Goal: Information Seeking & Learning: Learn about a topic

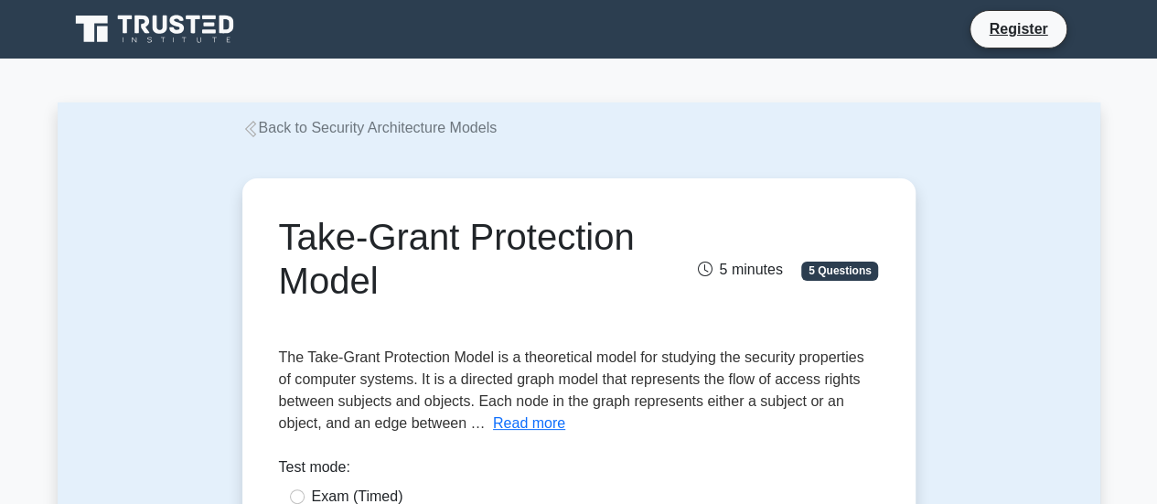
click at [687, 189] on div "Take-Grant Protection Model 5 minutes 5 Questions Read more The The" at bounding box center [579, 404] width 659 height 437
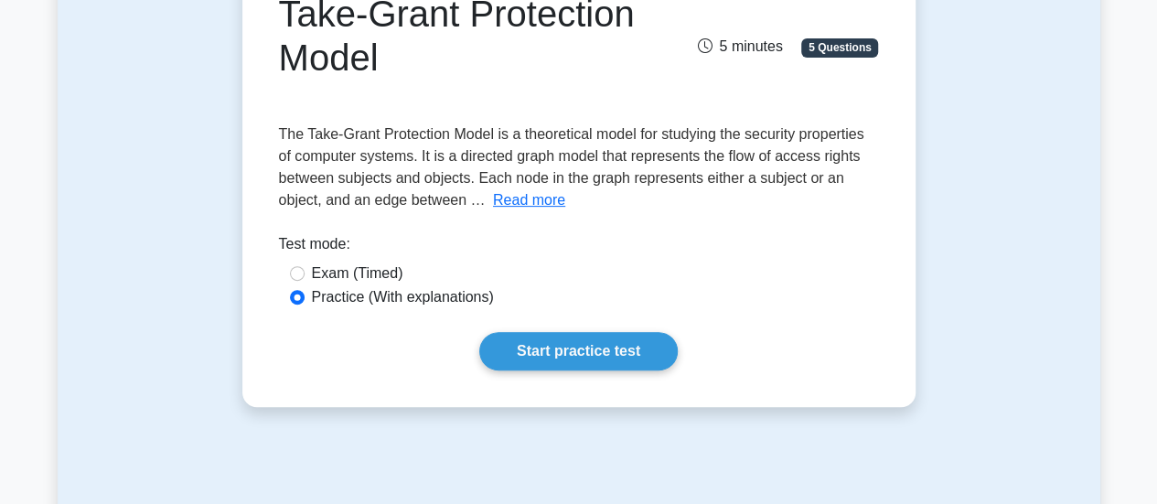
scroll to position [183, 0]
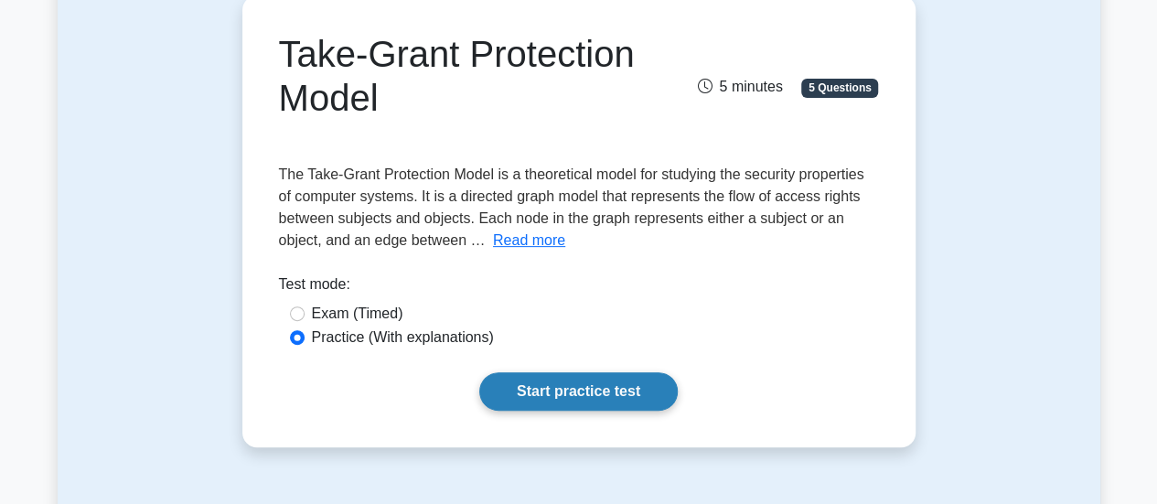
click at [617, 387] on link "Start practice test" at bounding box center [578, 391] width 199 height 38
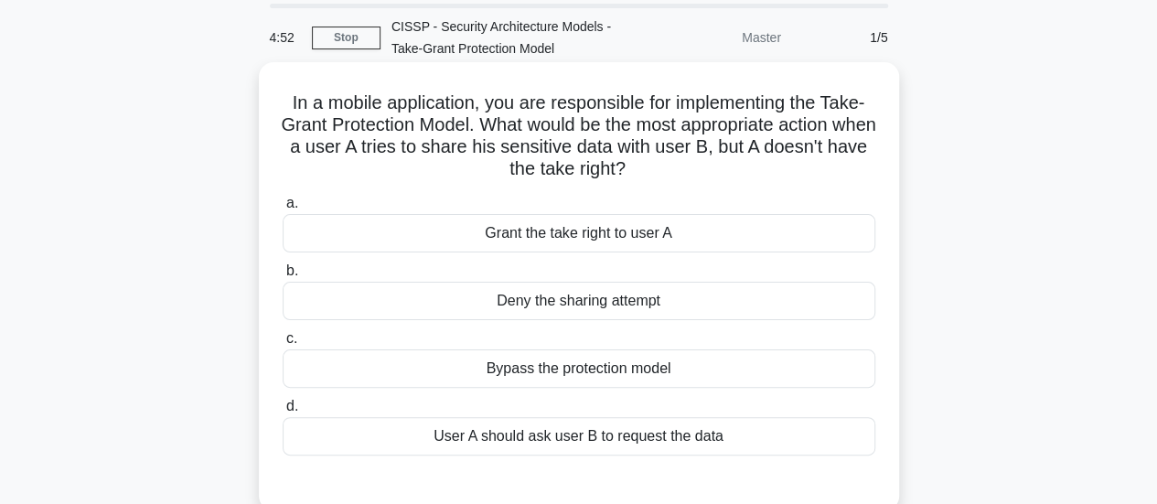
scroll to position [91, 0]
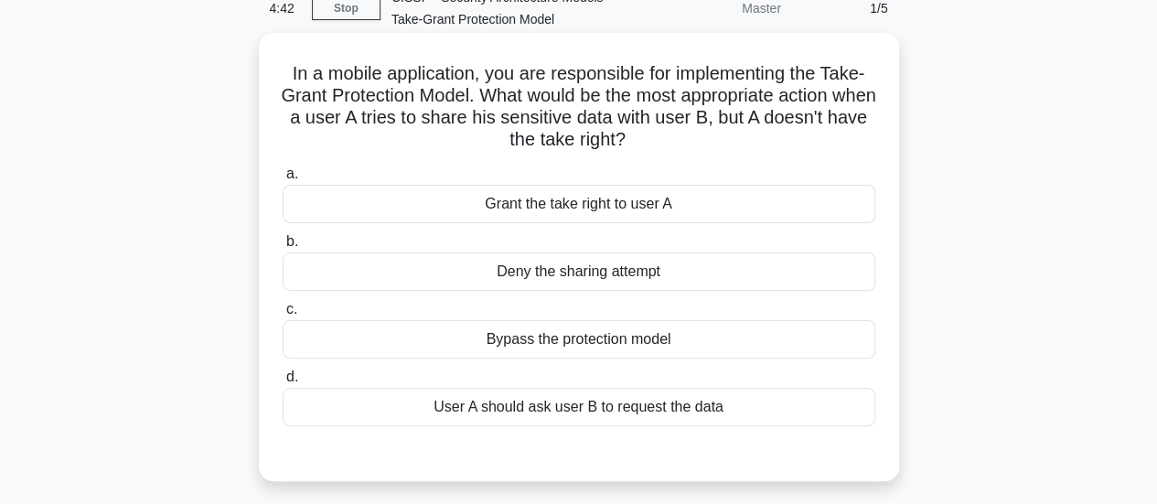
click at [506, 270] on div "Deny the sharing attempt" at bounding box center [579, 271] width 593 height 38
click at [283, 248] on input "b. Deny the sharing attempt" at bounding box center [283, 242] width 0 height 12
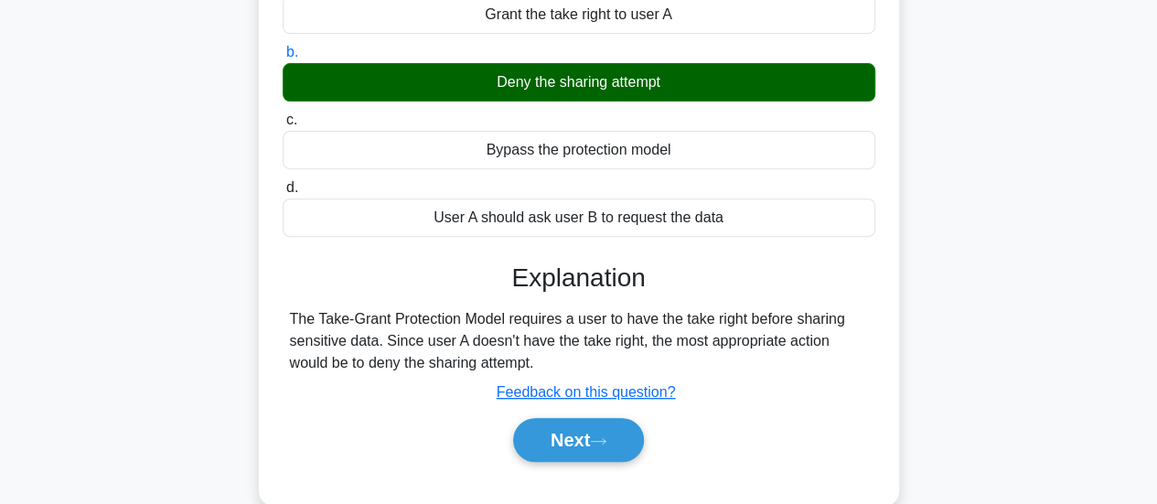
scroll to position [366, 0]
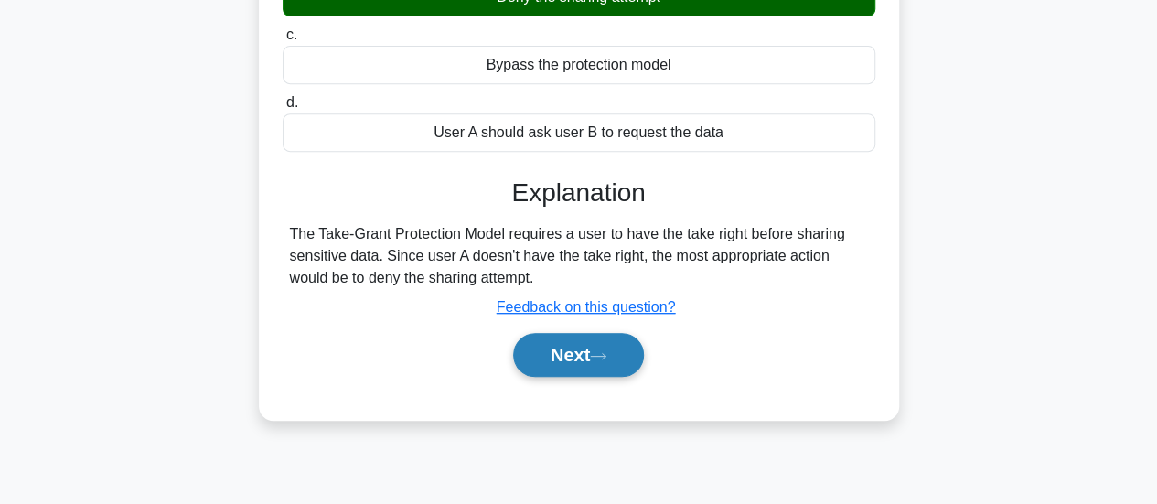
click at [574, 349] on button "Next" at bounding box center [578, 355] width 131 height 44
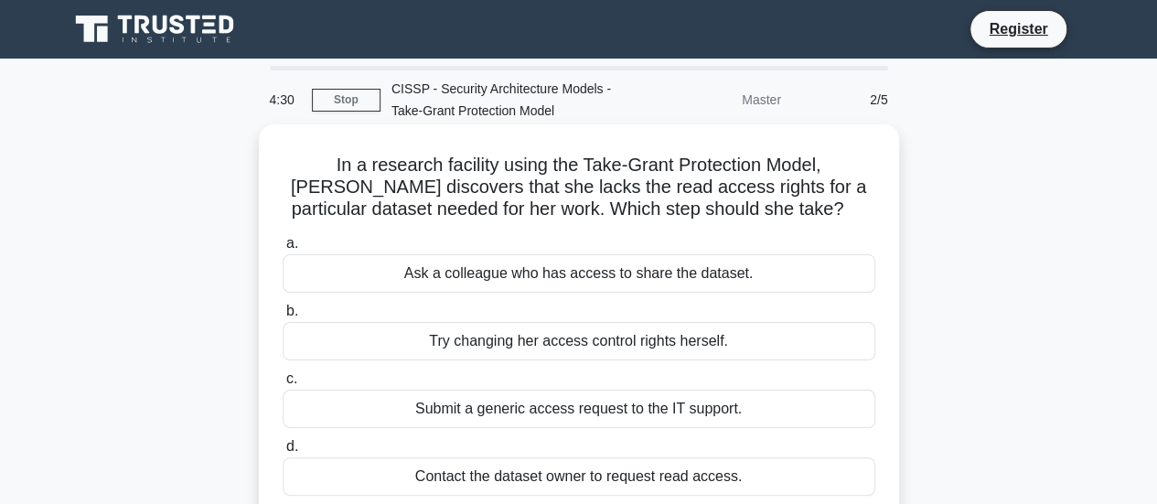
scroll to position [91, 0]
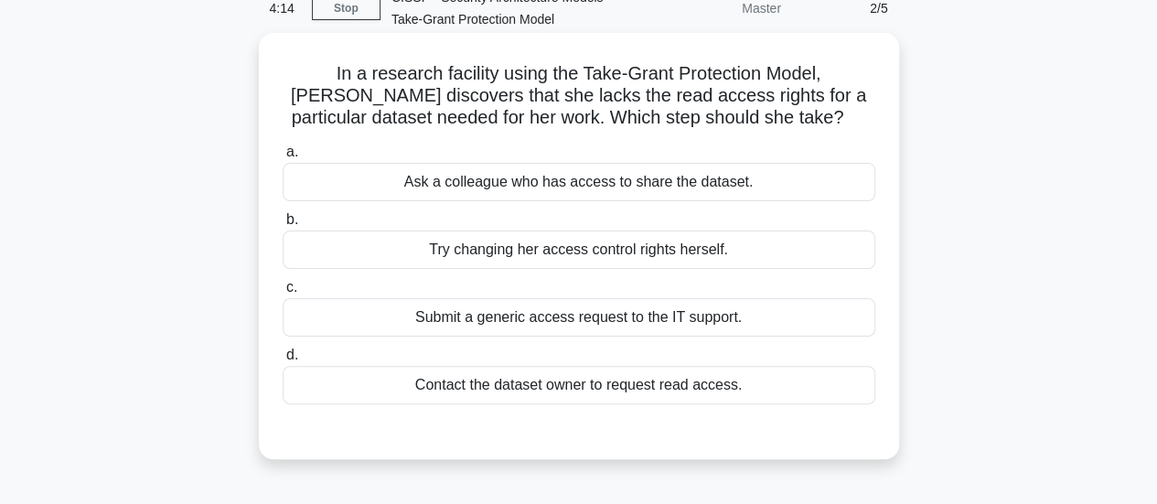
click at [618, 385] on div "Contact the dataset owner to request read access." at bounding box center [579, 385] width 593 height 38
click at [283, 361] on input "d. Contact the dataset owner to request read access." at bounding box center [283, 355] width 0 height 12
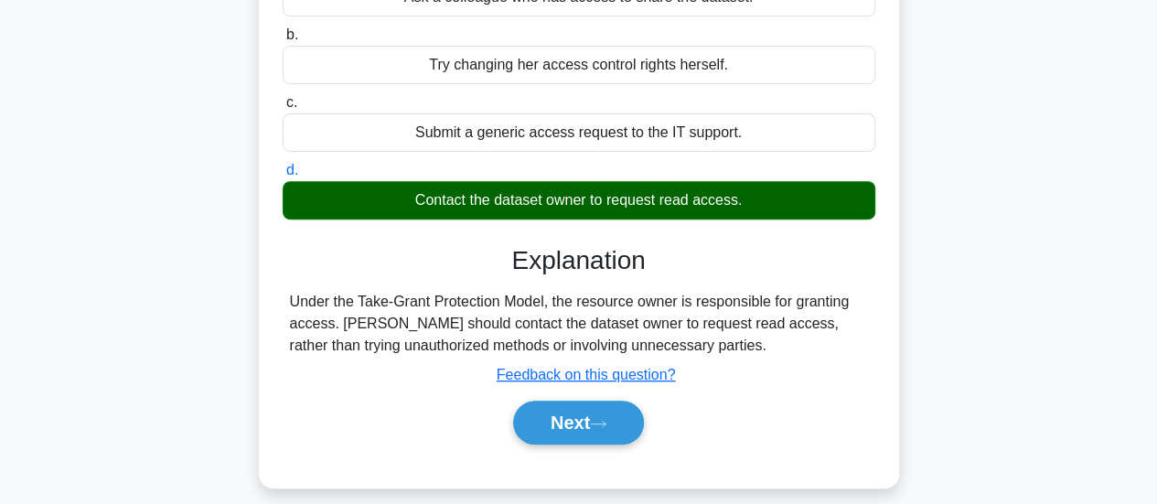
scroll to position [457, 0]
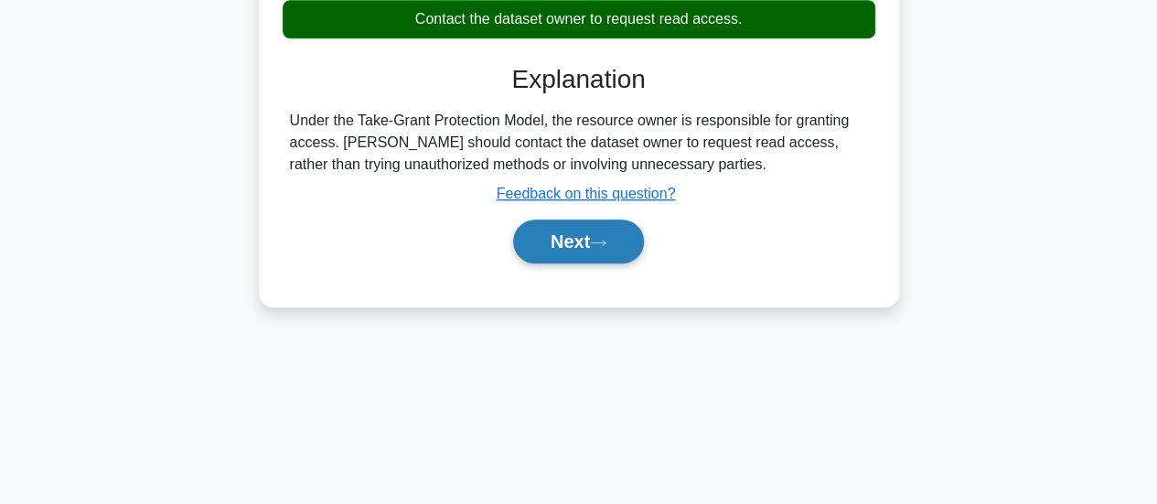
click at [566, 231] on button "Next" at bounding box center [578, 242] width 131 height 44
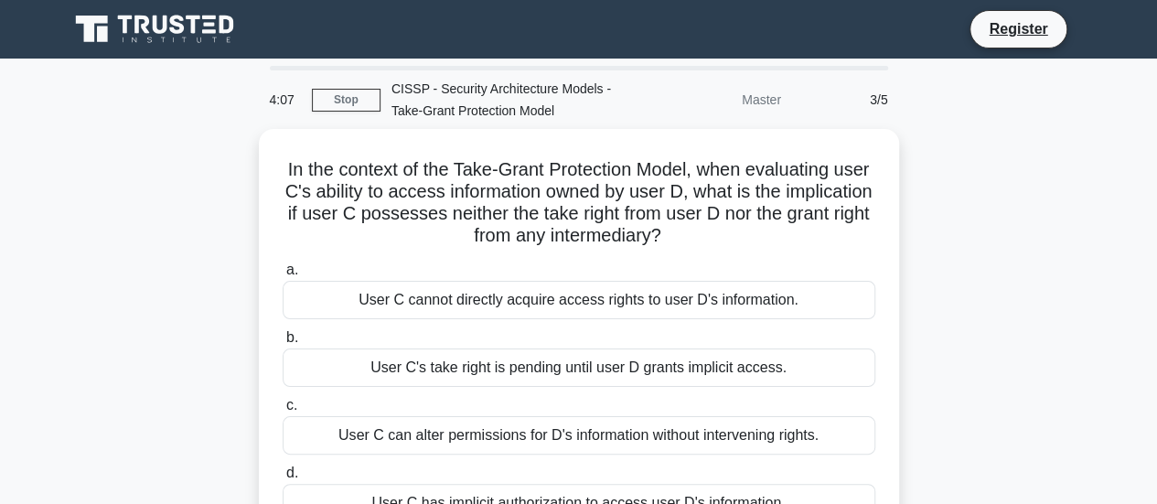
scroll to position [91, 0]
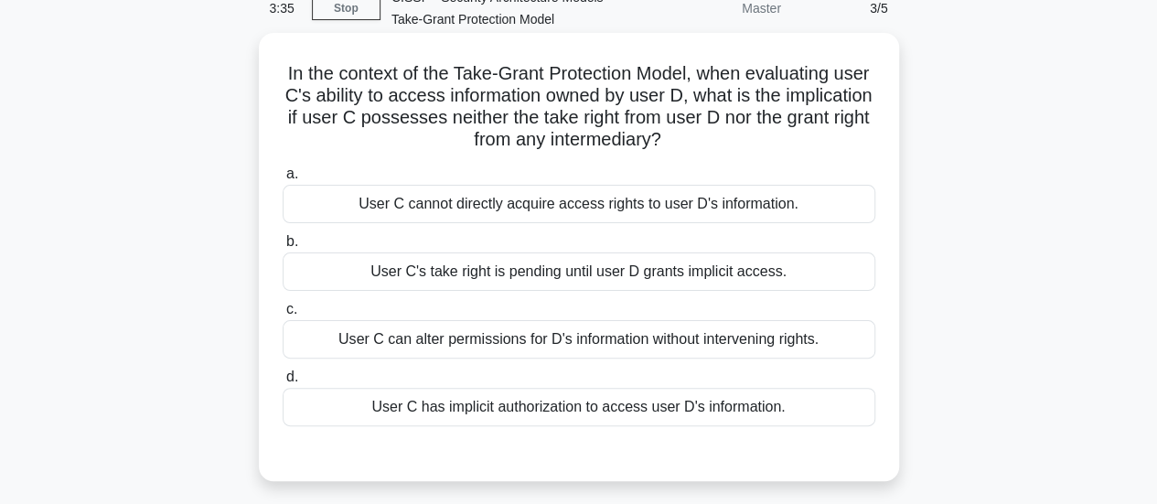
click at [586, 217] on div "User C cannot directly acquire access rights to user D's information." at bounding box center [579, 204] width 593 height 38
click at [283, 180] on input "a. User C cannot directly acquire access rights to user D's information." at bounding box center [283, 174] width 0 height 12
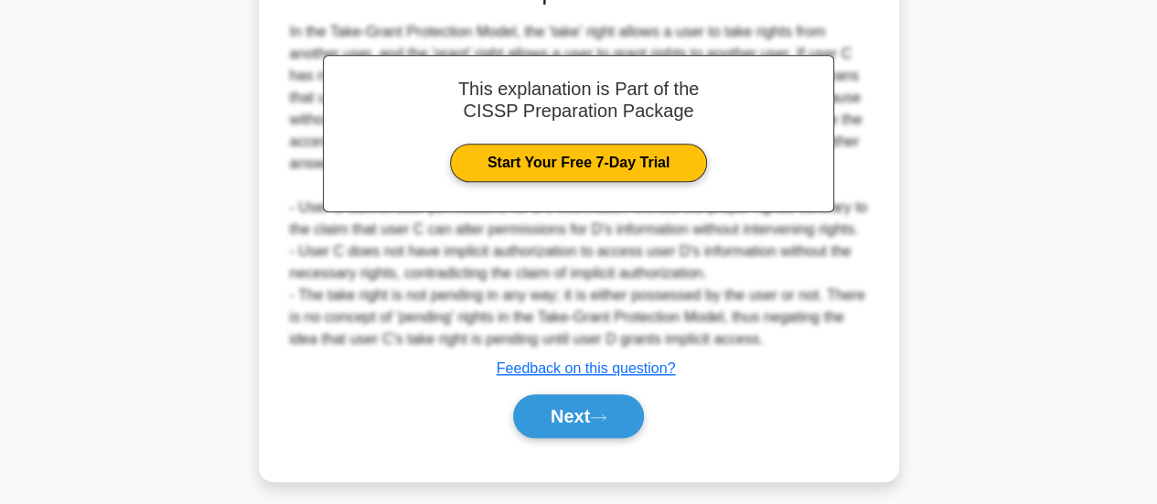
scroll to position [599, 0]
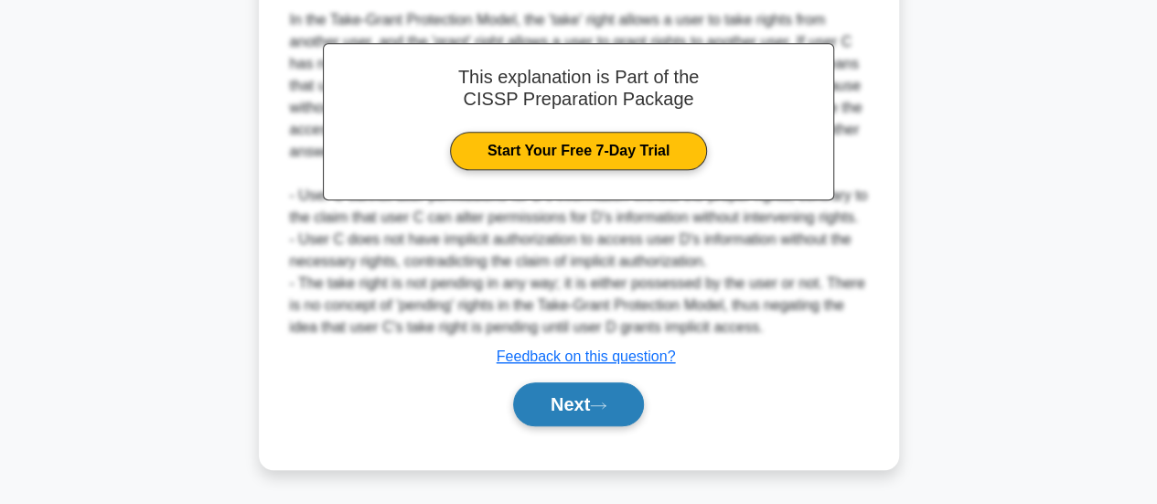
click at [585, 403] on button "Next" at bounding box center [578, 404] width 131 height 44
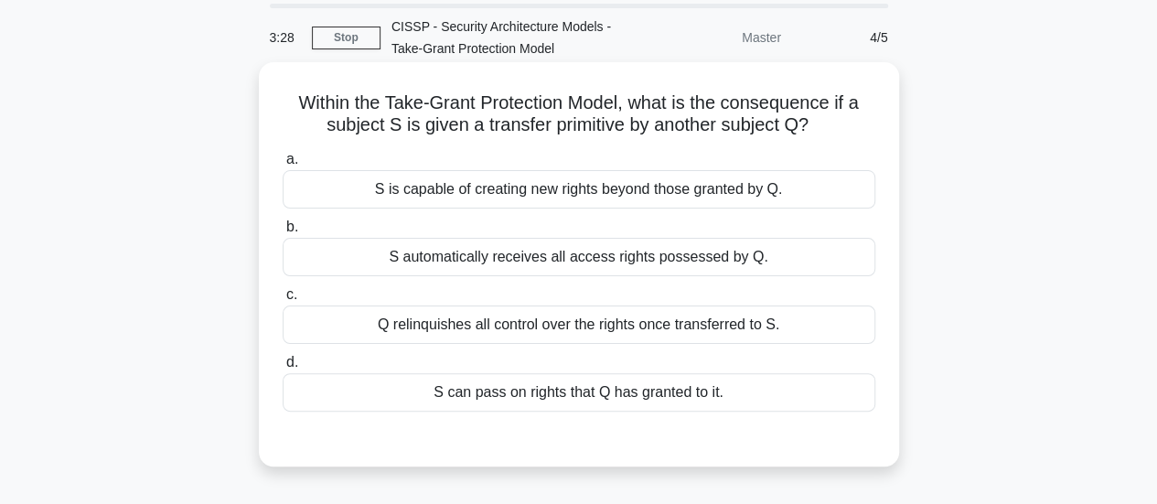
scroll to position [91, 0]
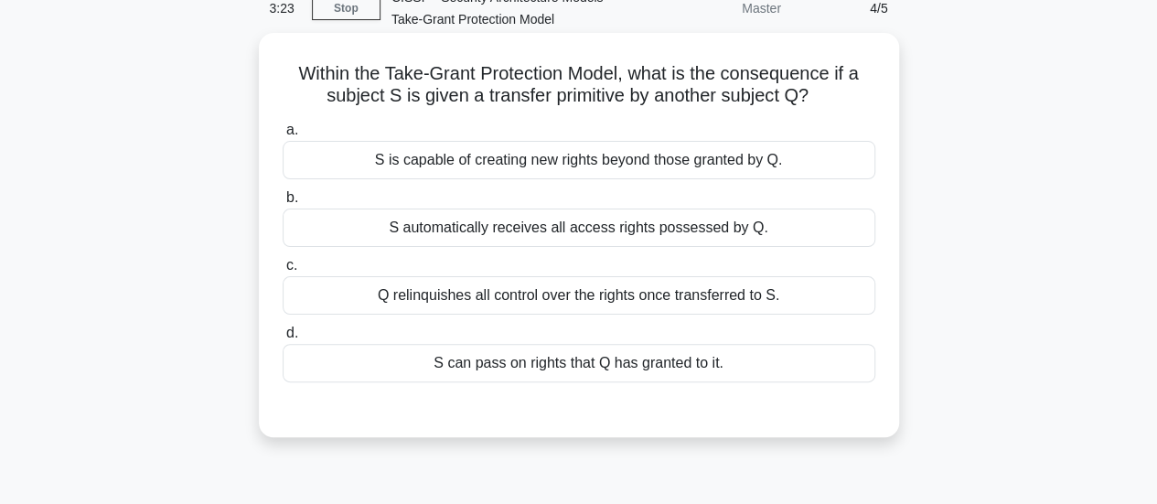
click at [445, 156] on div "S is capable of creating new rights beyond those granted by Q." at bounding box center [579, 160] width 593 height 38
click at [283, 136] on input "a. S is capable of creating new rights beyond those granted by Q." at bounding box center [283, 130] width 0 height 12
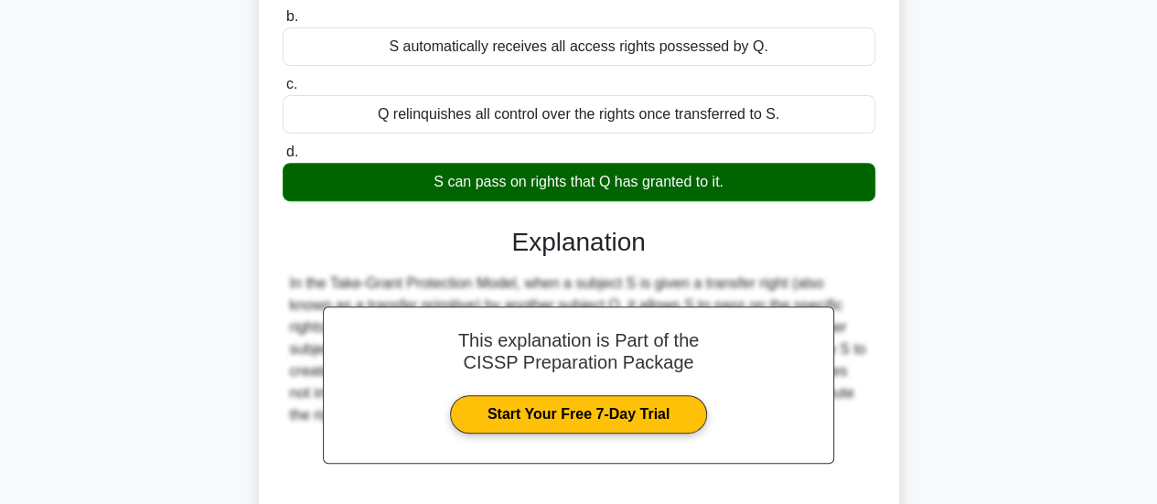
scroll to position [366, 0]
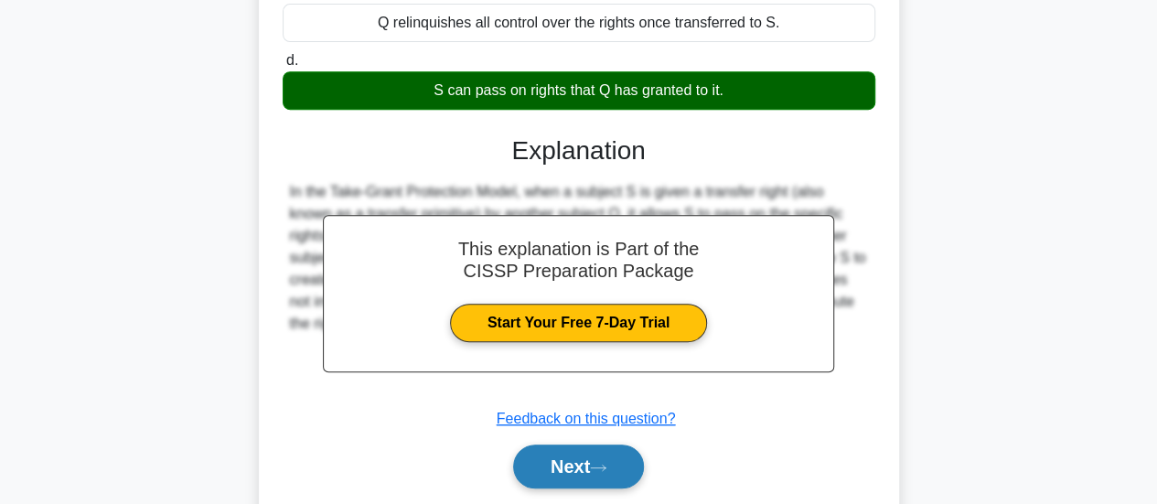
click at [618, 475] on button "Next" at bounding box center [578, 467] width 131 height 44
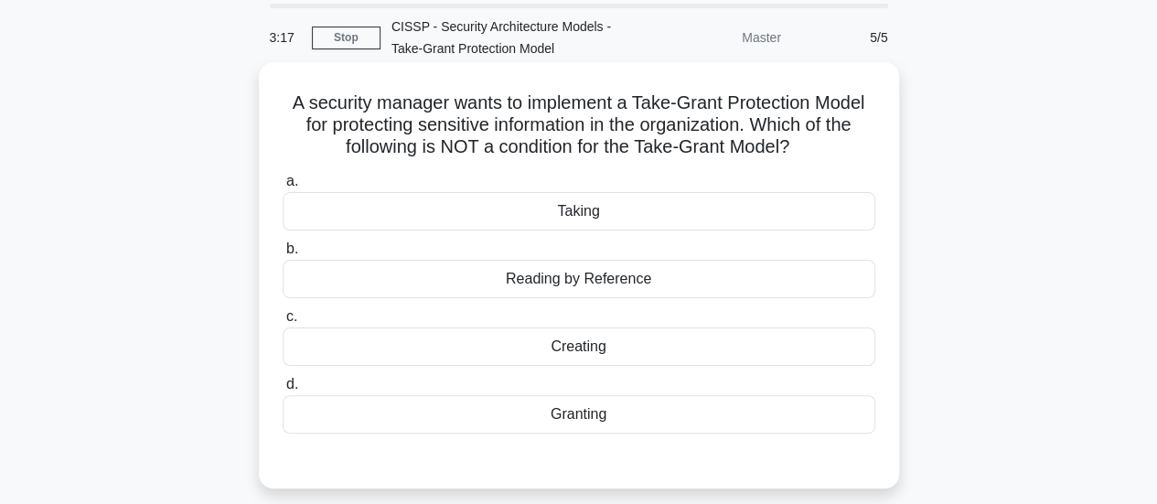
scroll to position [91, 0]
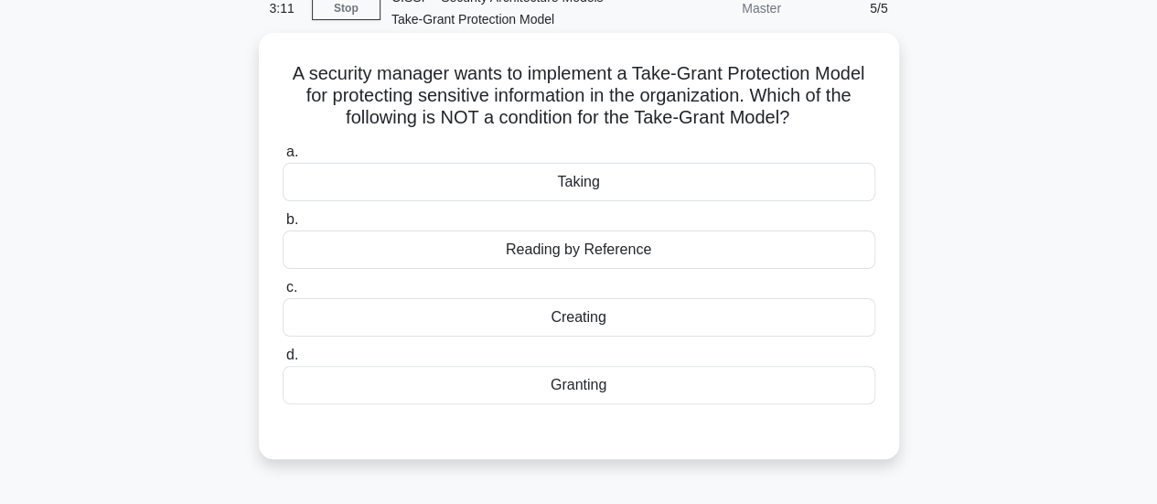
click at [424, 246] on div "Reading by Reference" at bounding box center [579, 250] width 593 height 38
click at [283, 226] on input "b. Reading by Reference" at bounding box center [283, 220] width 0 height 12
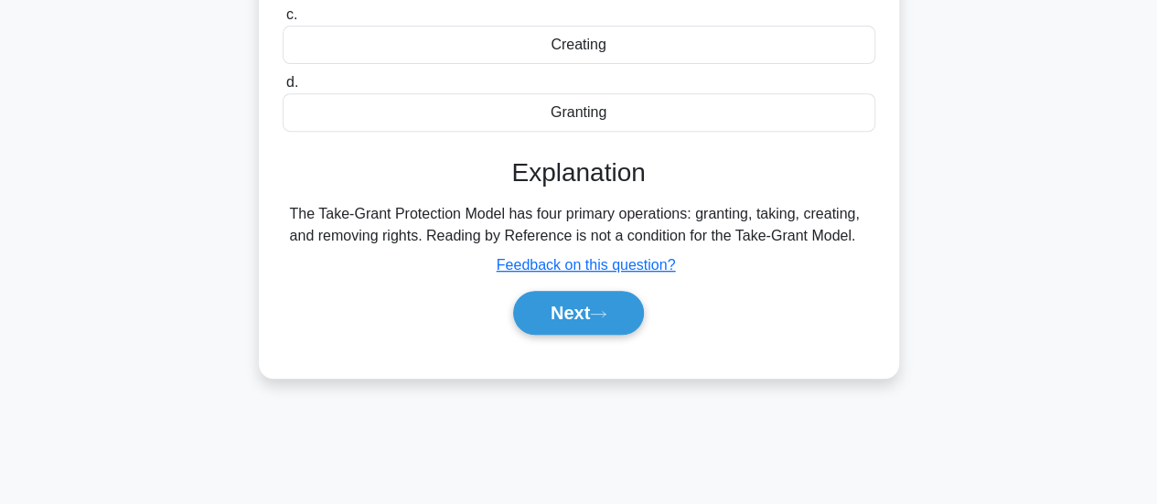
scroll to position [457, 0]
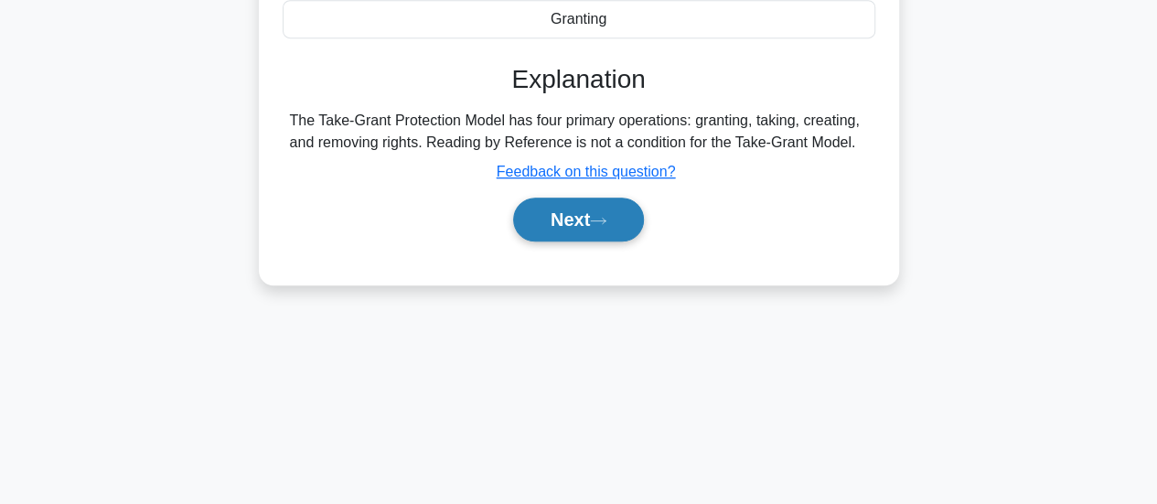
click at [625, 213] on button "Next" at bounding box center [578, 220] width 131 height 44
